Goal: Transaction & Acquisition: Obtain resource

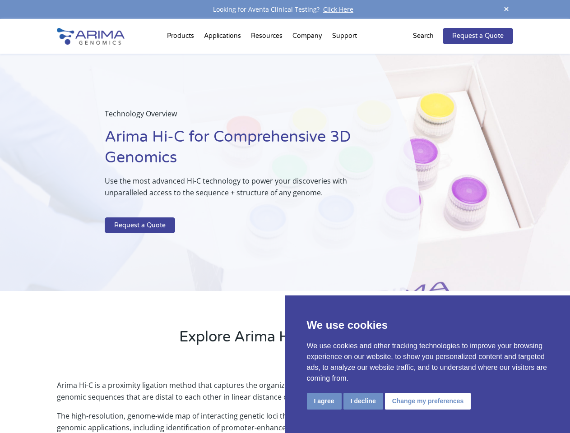
click at [285, 217] on p at bounding box center [240, 212] width 270 height 12
click at [324, 401] on button "I agree" at bounding box center [324, 401] width 35 height 17
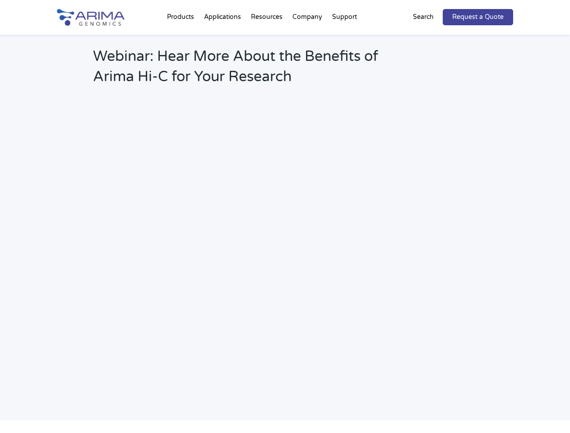
click at [507, 9] on link "Request a Quote" at bounding box center [478, 17] width 70 height 16
click at [182, 47] on h2 "Webinar: Hear More About the Benefits of Arima Hi-C for Your Research" at bounding box center [243, 70] width 300 height 47
click at [268, 47] on h2 "Webinar: Hear More About the Benefits of Arima Hi-C for Your Research" at bounding box center [243, 70] width 300 height 47
click at [308, 47] on h2 "Webinar: Hear More About the Benefits of Arima Hi-C for Your Research" at bounding box center [243, 70] width 300 height 47
click at [345, 47] on h2 "Webinar: Hear More About the Benefits of Arima Hi-C for Your Research" at bounding box center [243, 70] width 300 height 47
